Goal: Transaction & Acquisition: Book appointment/travel/reservation

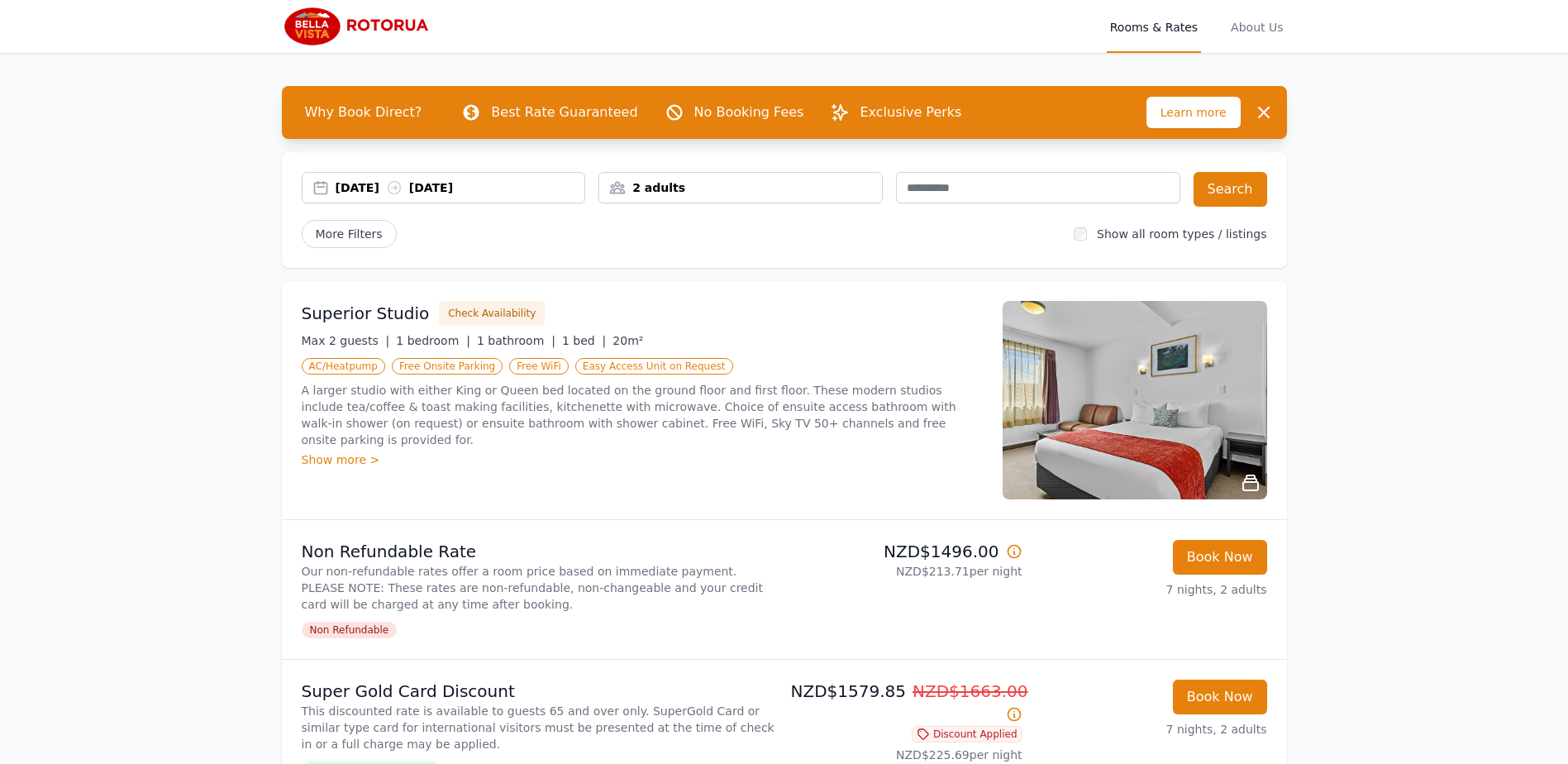
click at [644, 193] on div "2 adults" at bounding box center [740, 188] width 283 height 17
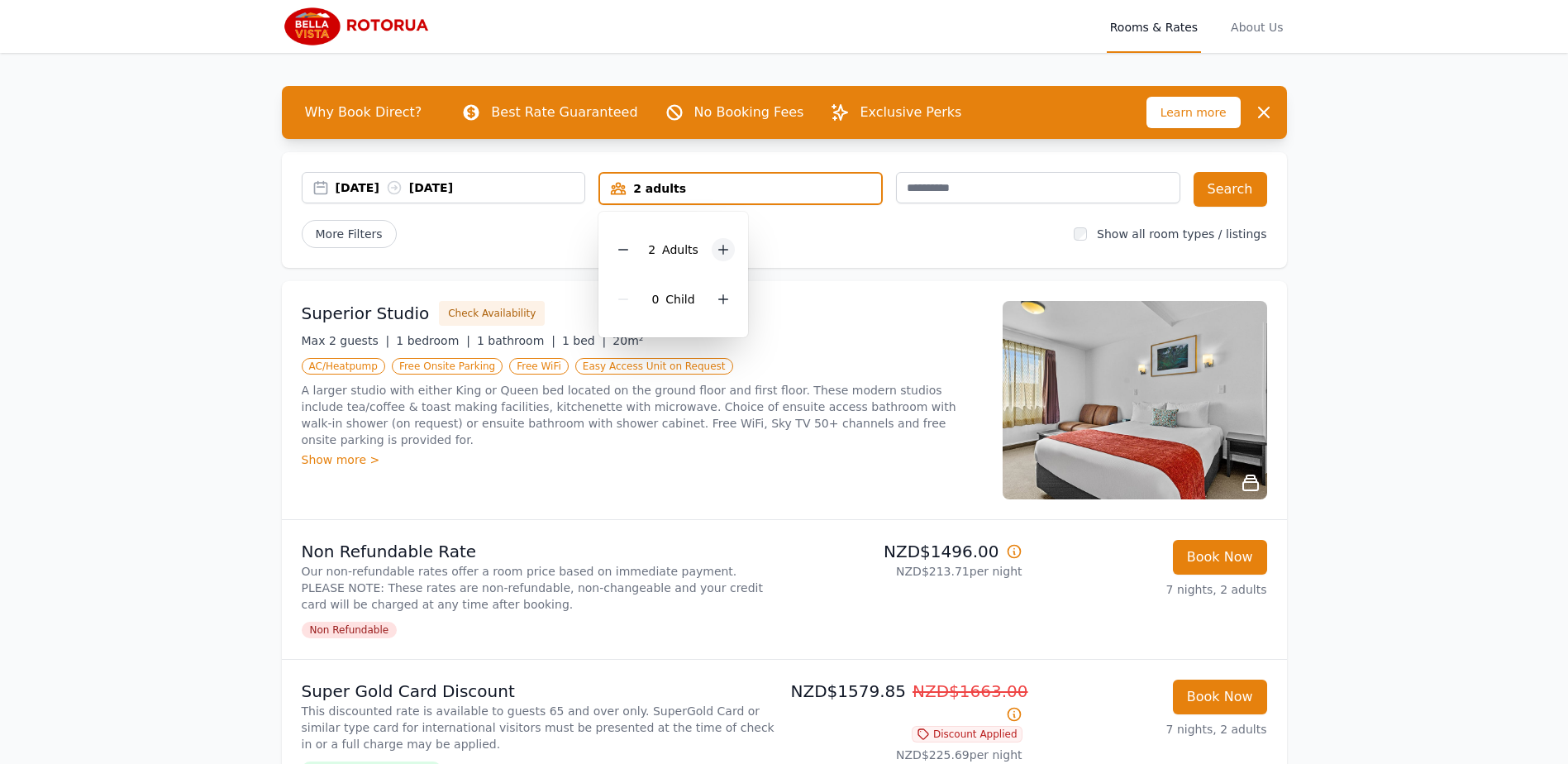
click at [713, 253] on div at bounding box center [722, 249] width 23 height 23
click at [726, 298] on icon at bounding box center [723, 299] width 14 height 14
click at [1230, 199] on button "Search" at bounding box center [1229, 188] width 74 height 35
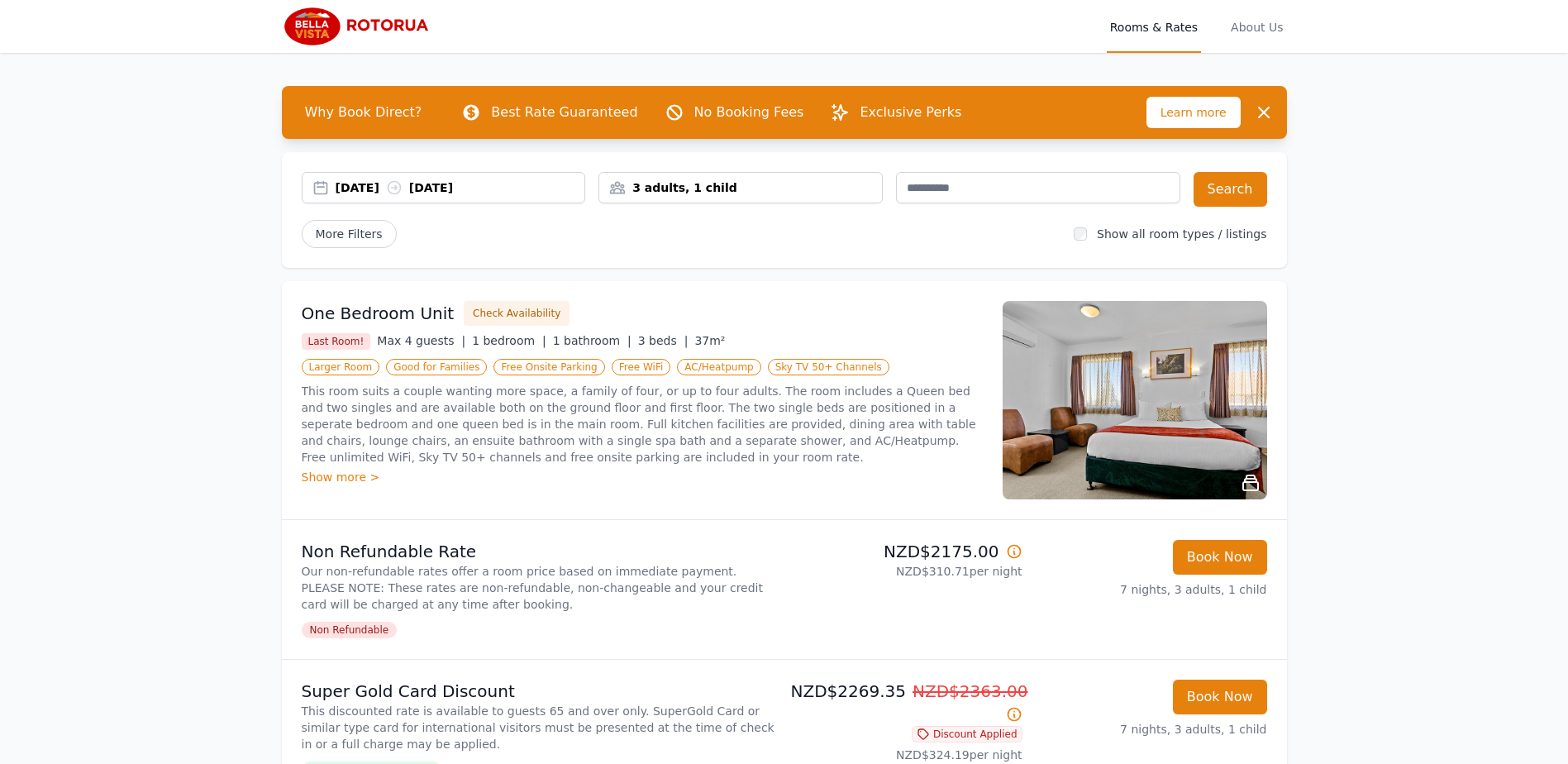
click at [1195, 391] on img at bounding box center [1135, 400] width 264 height 199
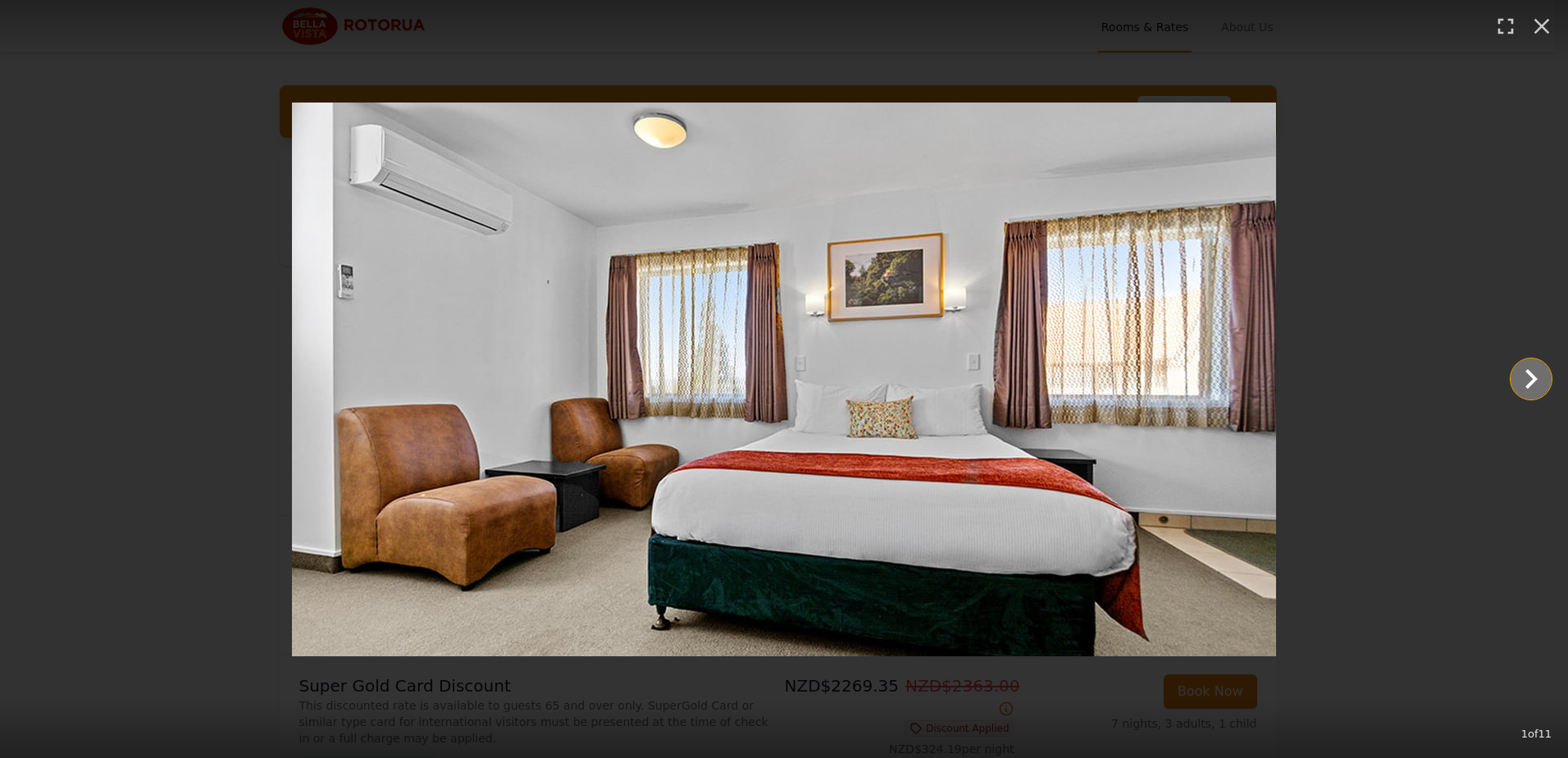
click at [1521, 379] on icon "Show slide 2 of 11" at bounding box center [1531, 378] width 39 height 39
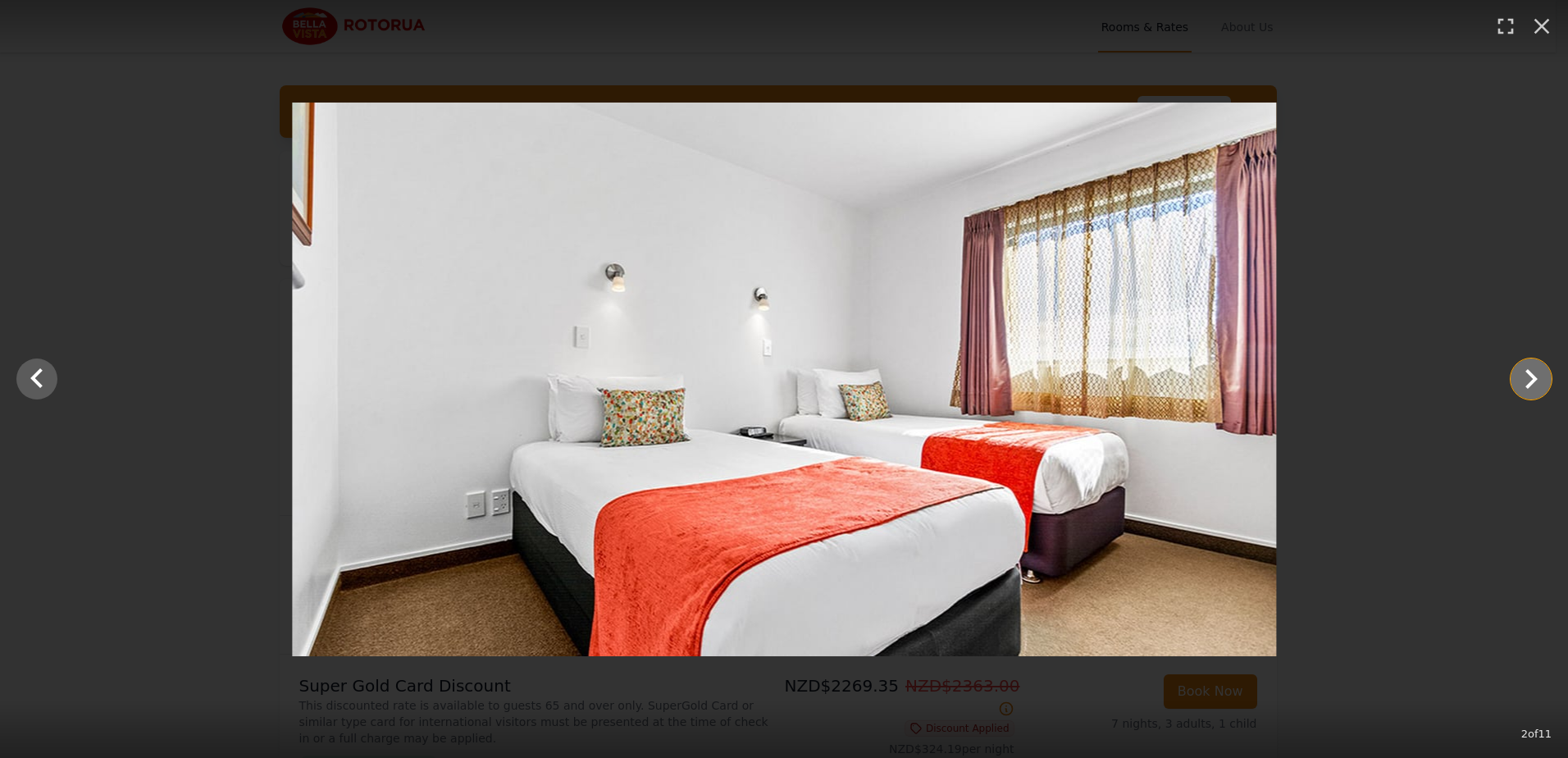
click at [1521, 379] on icon "Show slide 3 of 11" at bounding box center [1531, 378] width 39 height 39
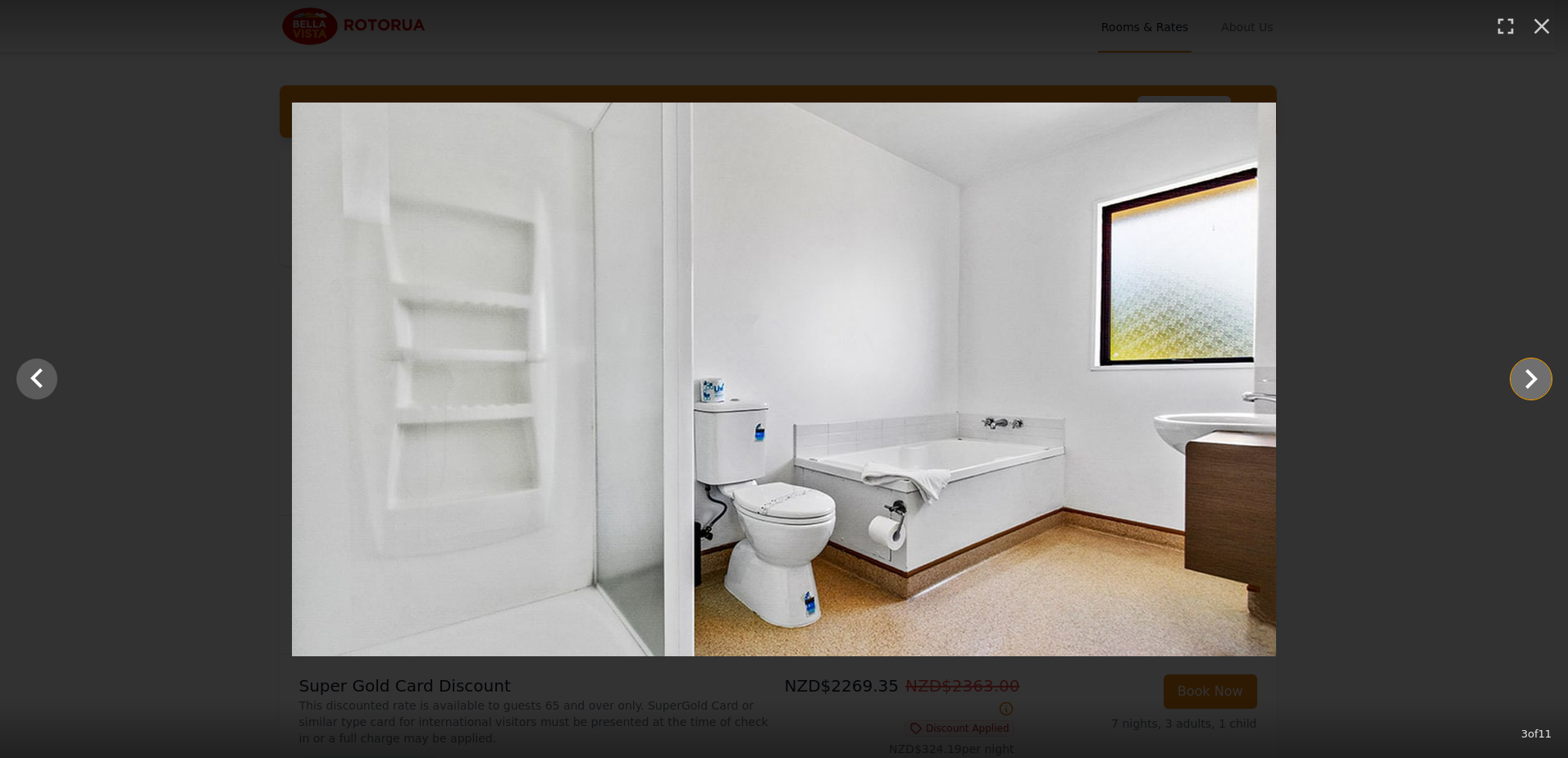
click at [1520, 376] on icon "Show slide 4 of 11" at bounding box center [1531, 378] width 39 height 39
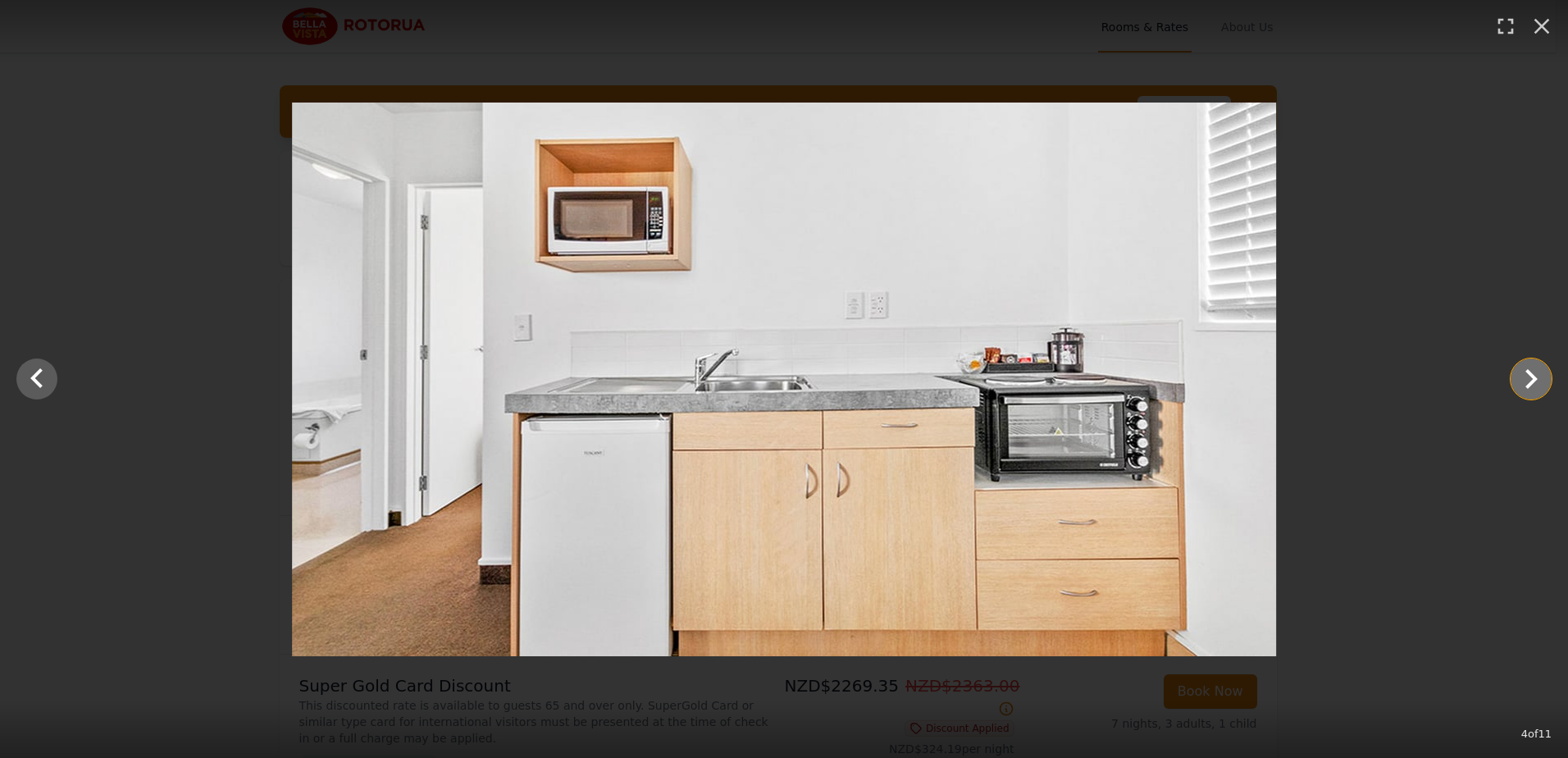
click at [1520, 376] on icon "Show slide 5 of 11" at bounding box center [1531, 378] width 39 height 39
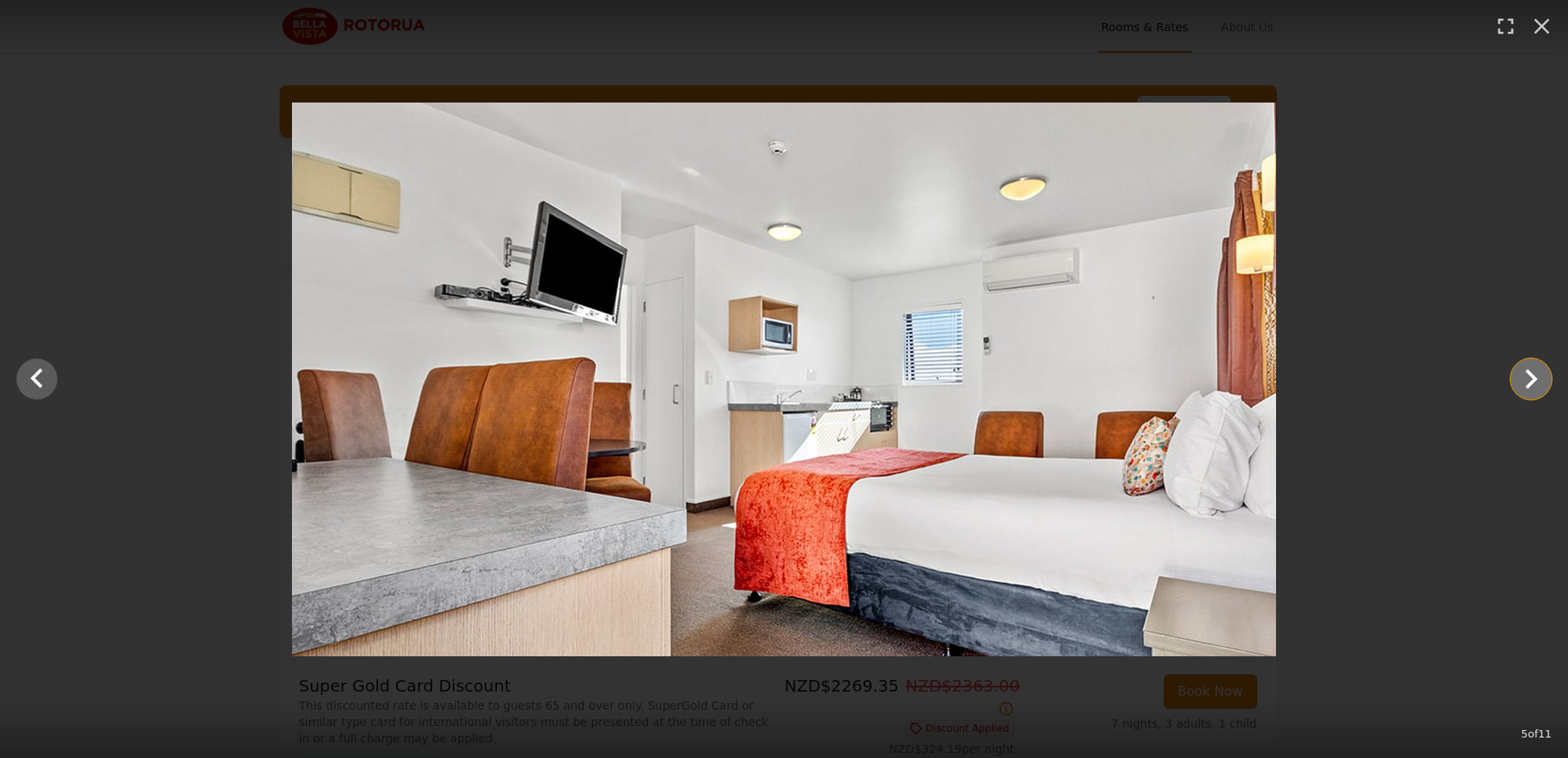
click at [1520, 376] on icon "Show slide 6 of 11" at bounding box center [1531, 378] width 39 height 39
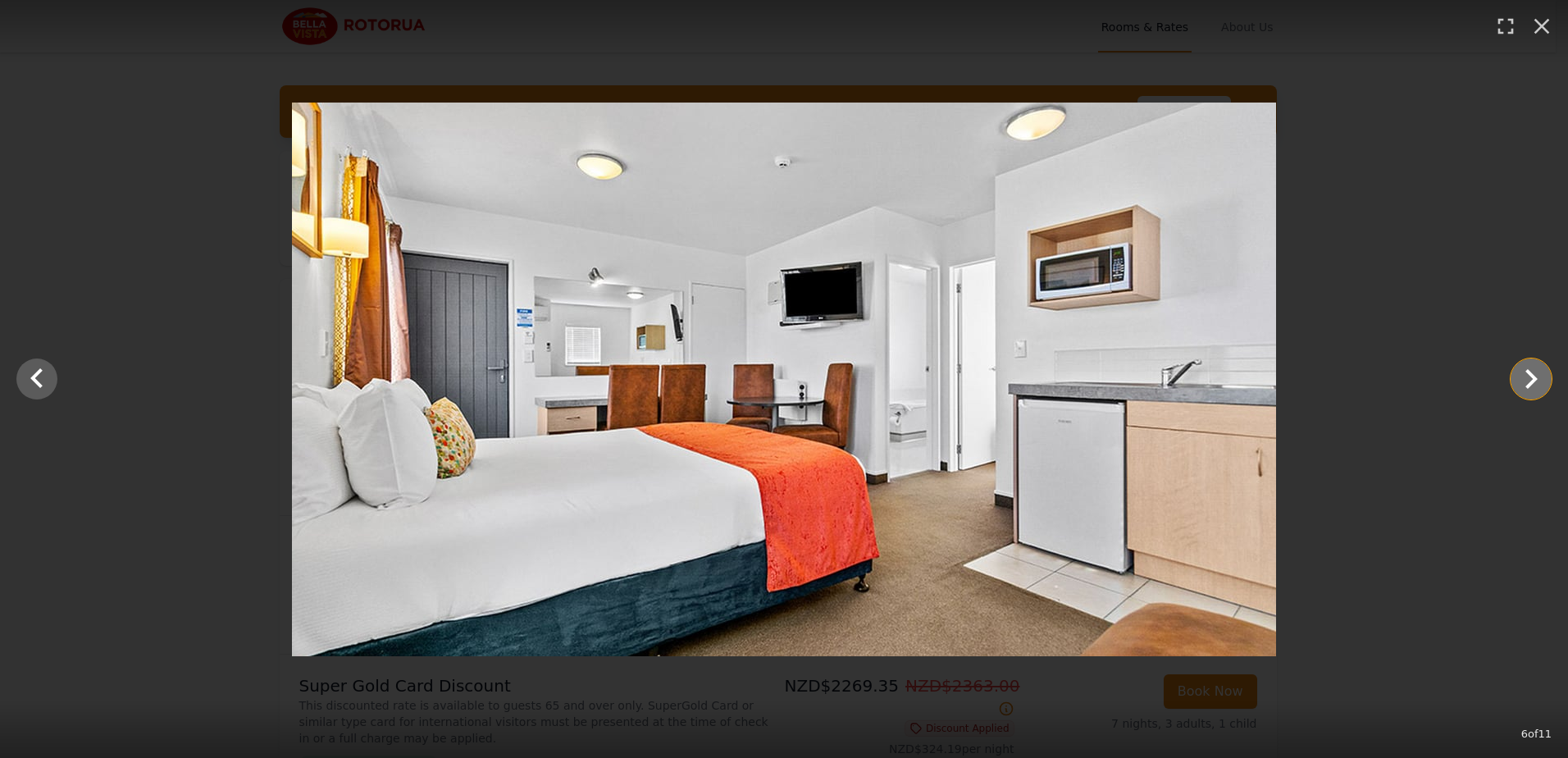
click at [1520, 376] on icon "Show slide 7 of 11" at bounding box center [1531, 378] width 39 height 39
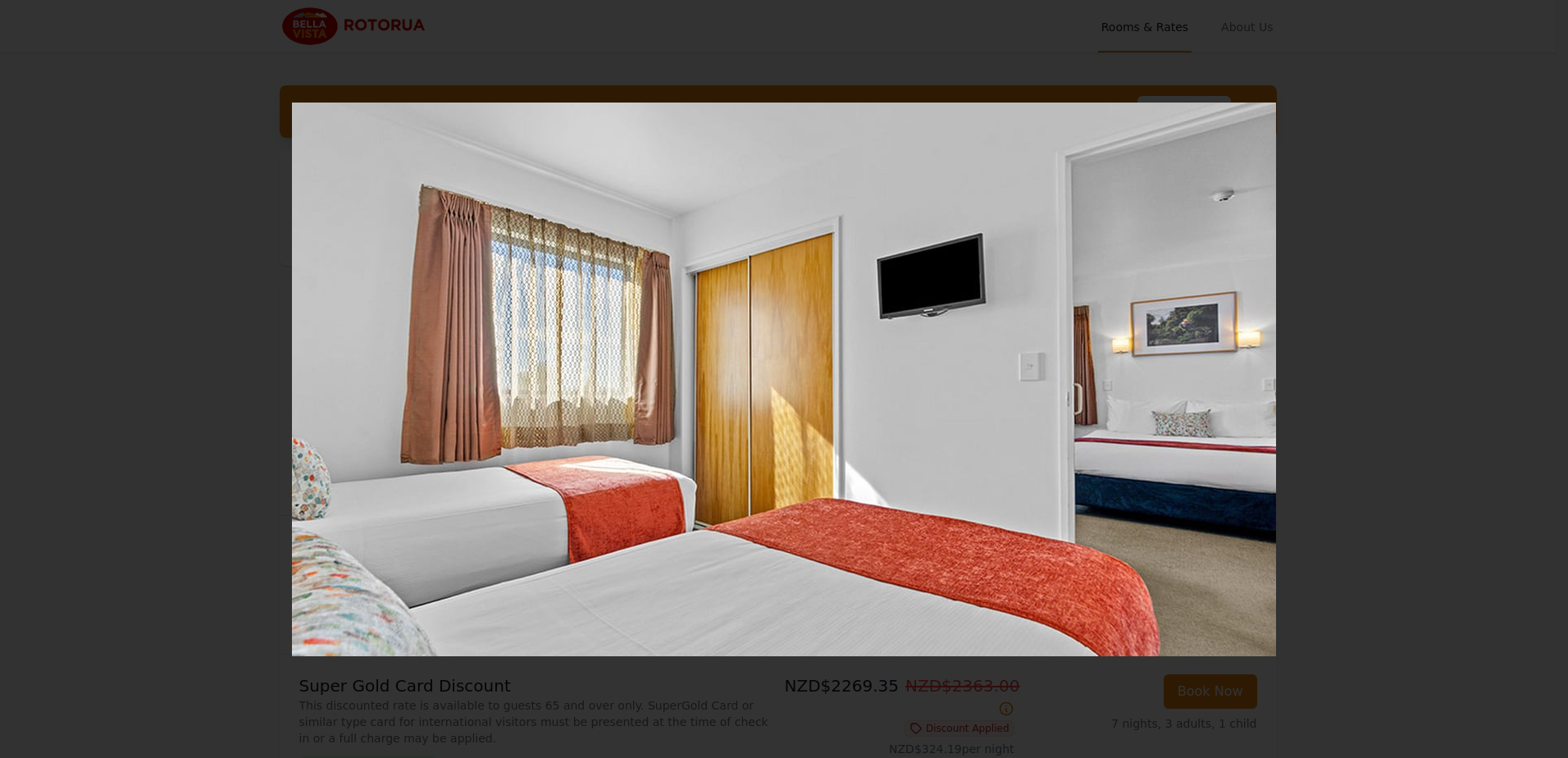
click at [1520, 376] on icon "Show slide 8 of 11" at bounding box center [1531, 378] width 39 height 39
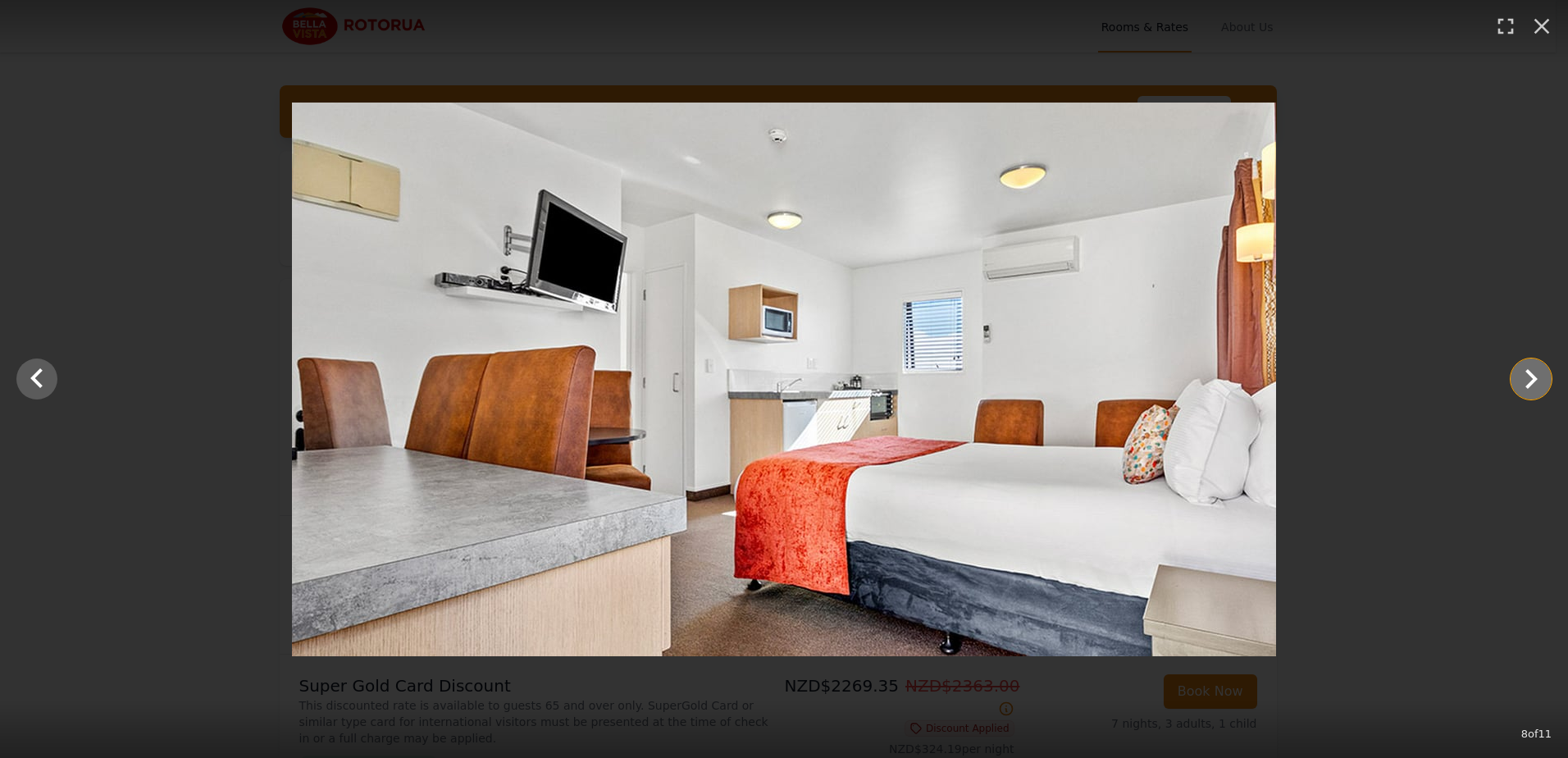
click at [1519, 385] on icon "Show slide 9 of 11" at bounding box center [1531, 378] width 39 height 39
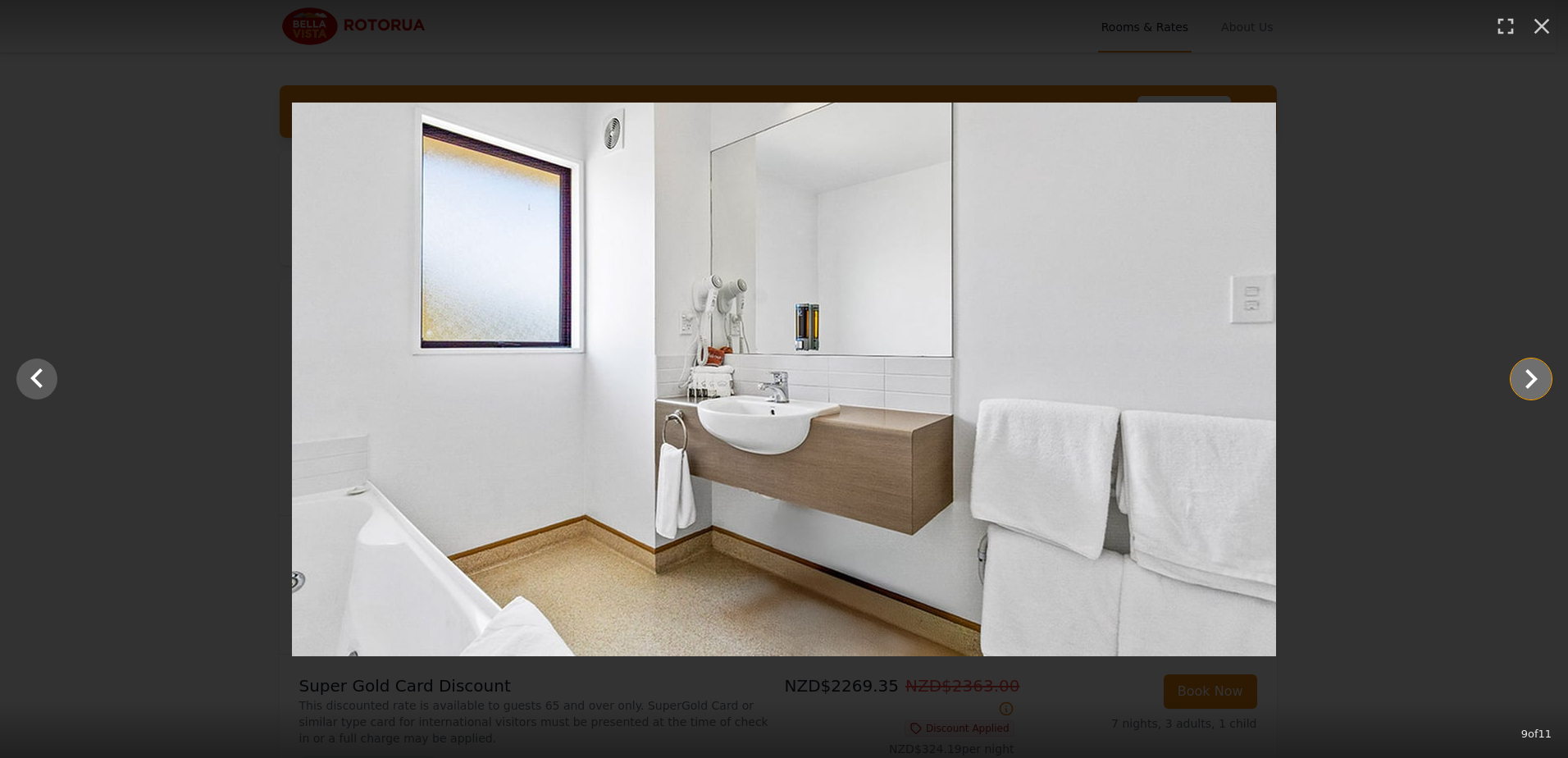
click at [1519, 385] on icon "Show slide 10 of 11" at bounding box center [1531, 378] width 39 height 39
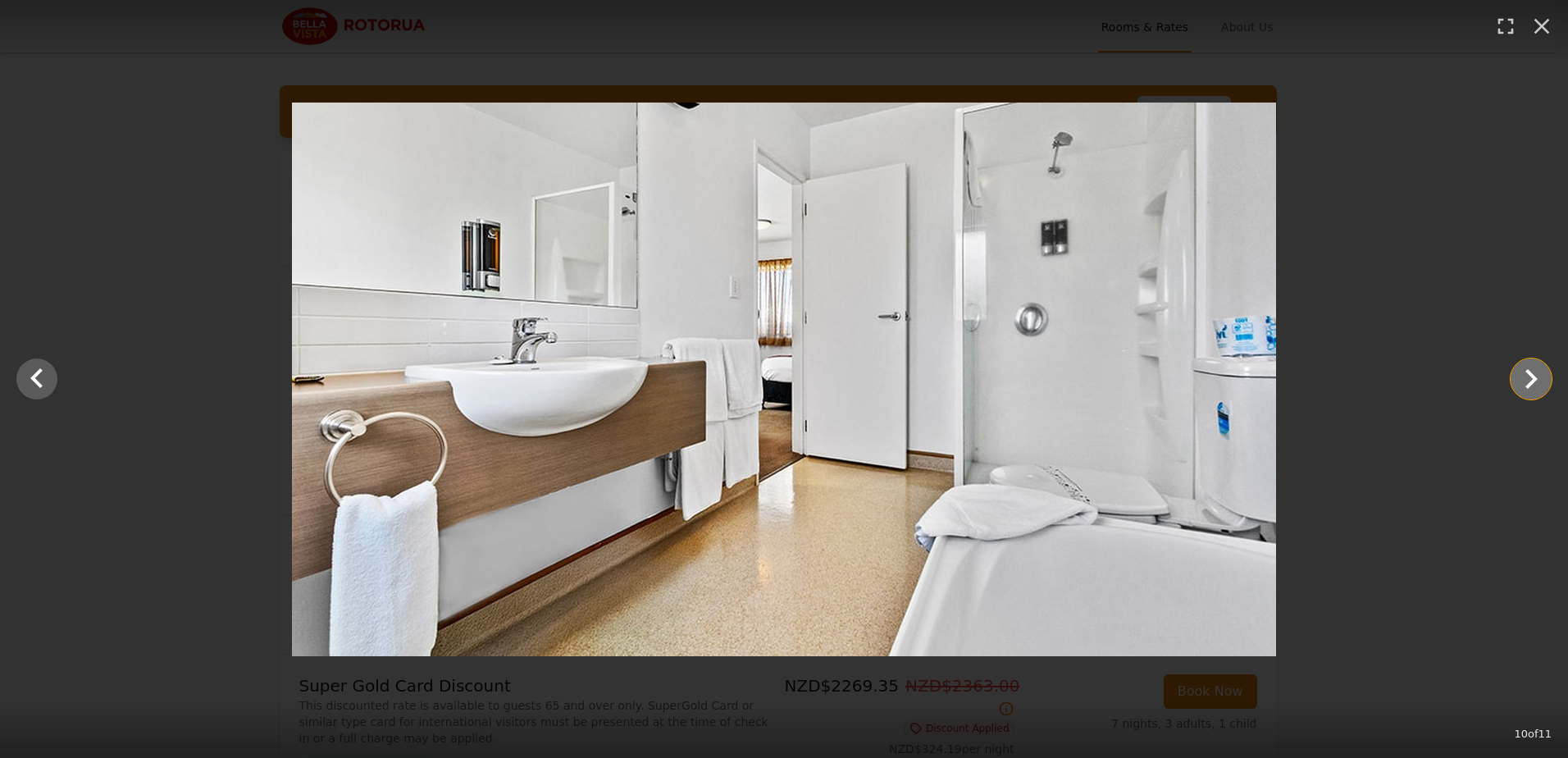
click at [1519, 385] on icon "Show slide 11 of 11" at bounding box center [1531, 378] width 39 height 39
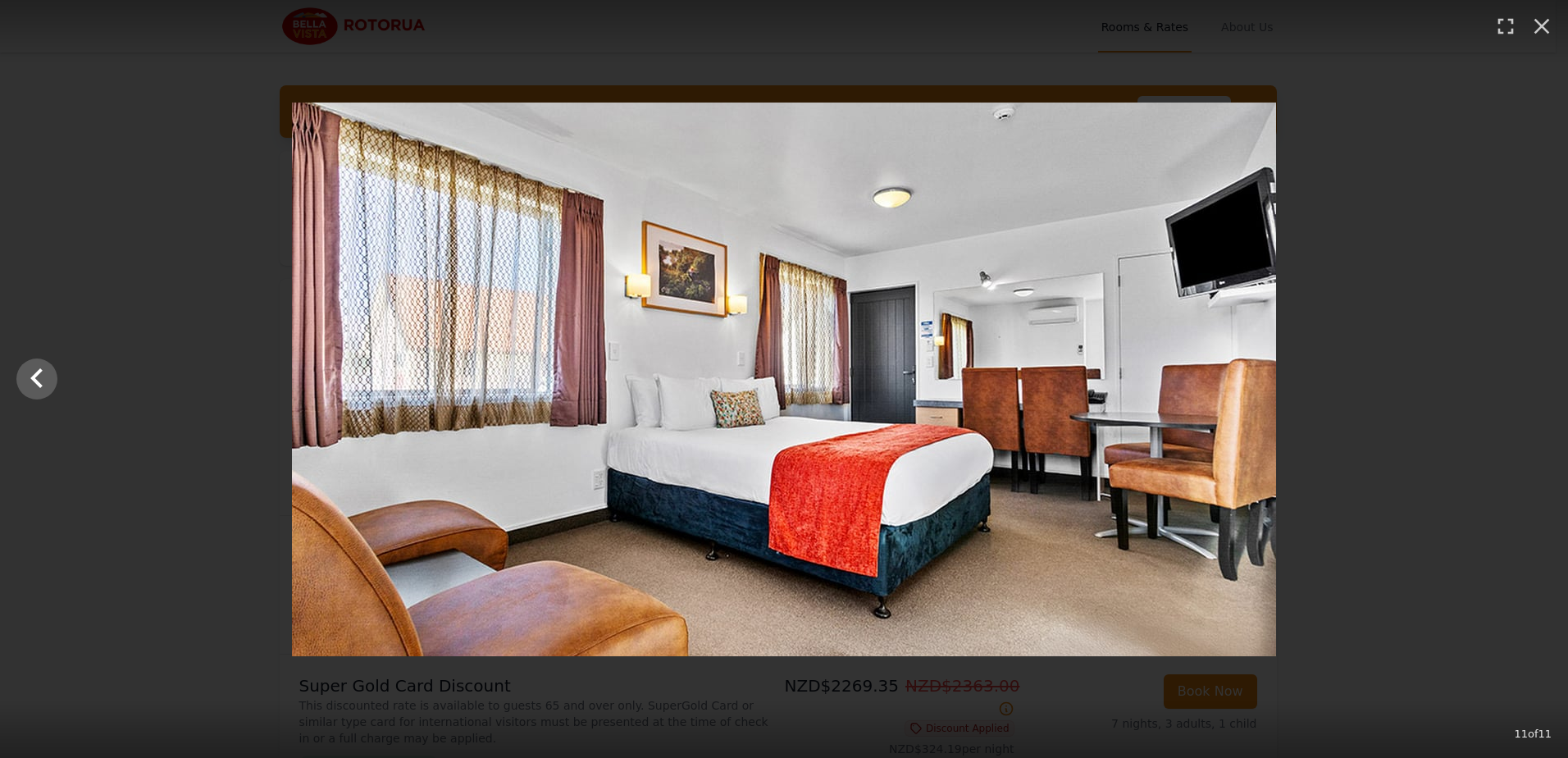
click at [1310, 481] on div at bounding box center [784, 379] width 1568 height 553
